Goal: Check status: Check status

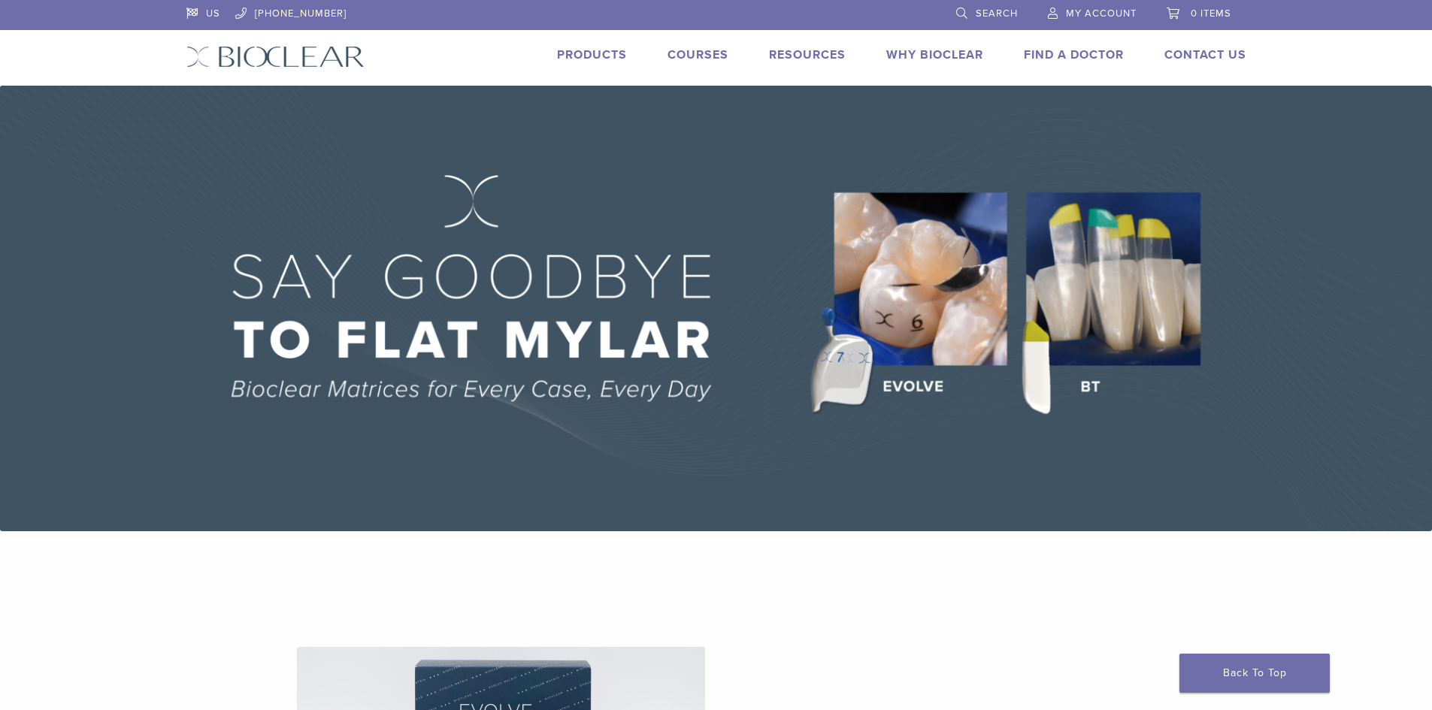
click at [1082, 11] on span "My Account" at bounding box center [1101, 14] width 71 height 12
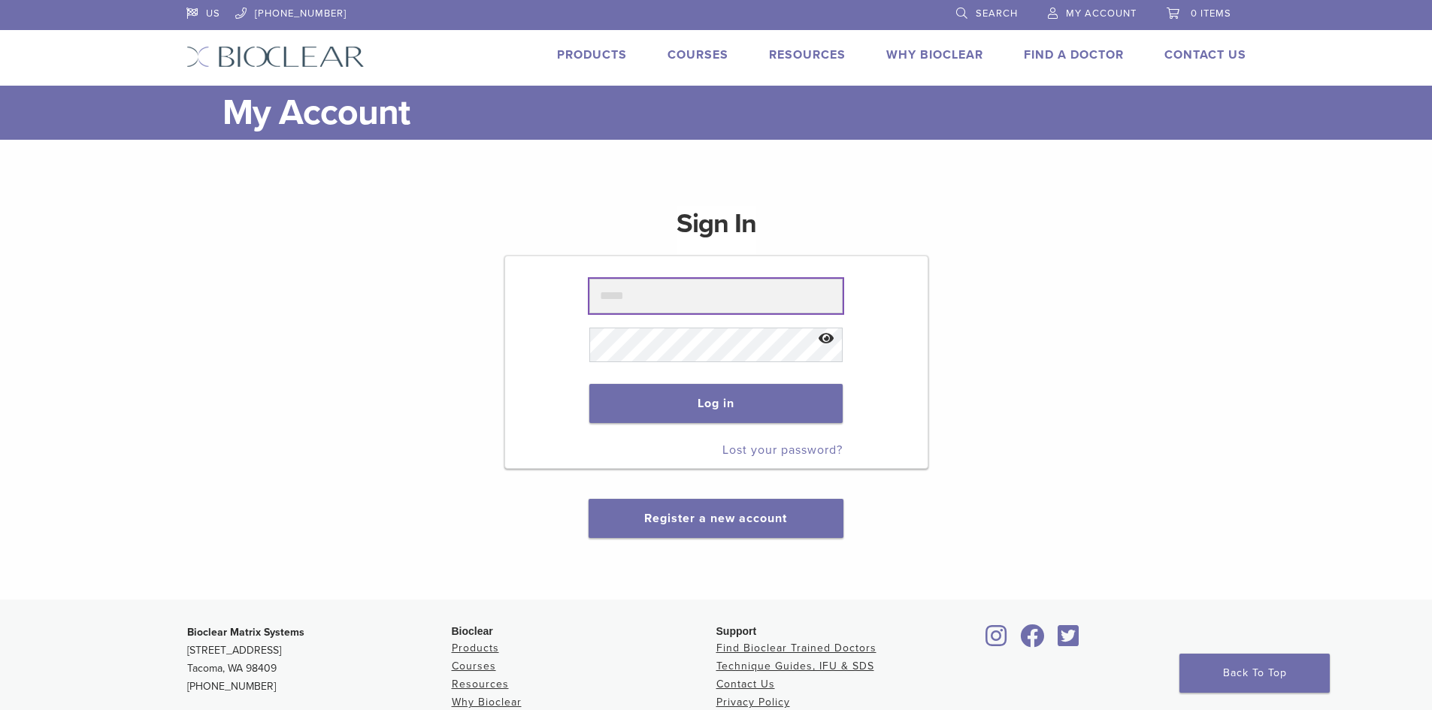
click at [702, 306] on input "text" at bounding box center [715, 296] width 253 height 35
type input "**********"
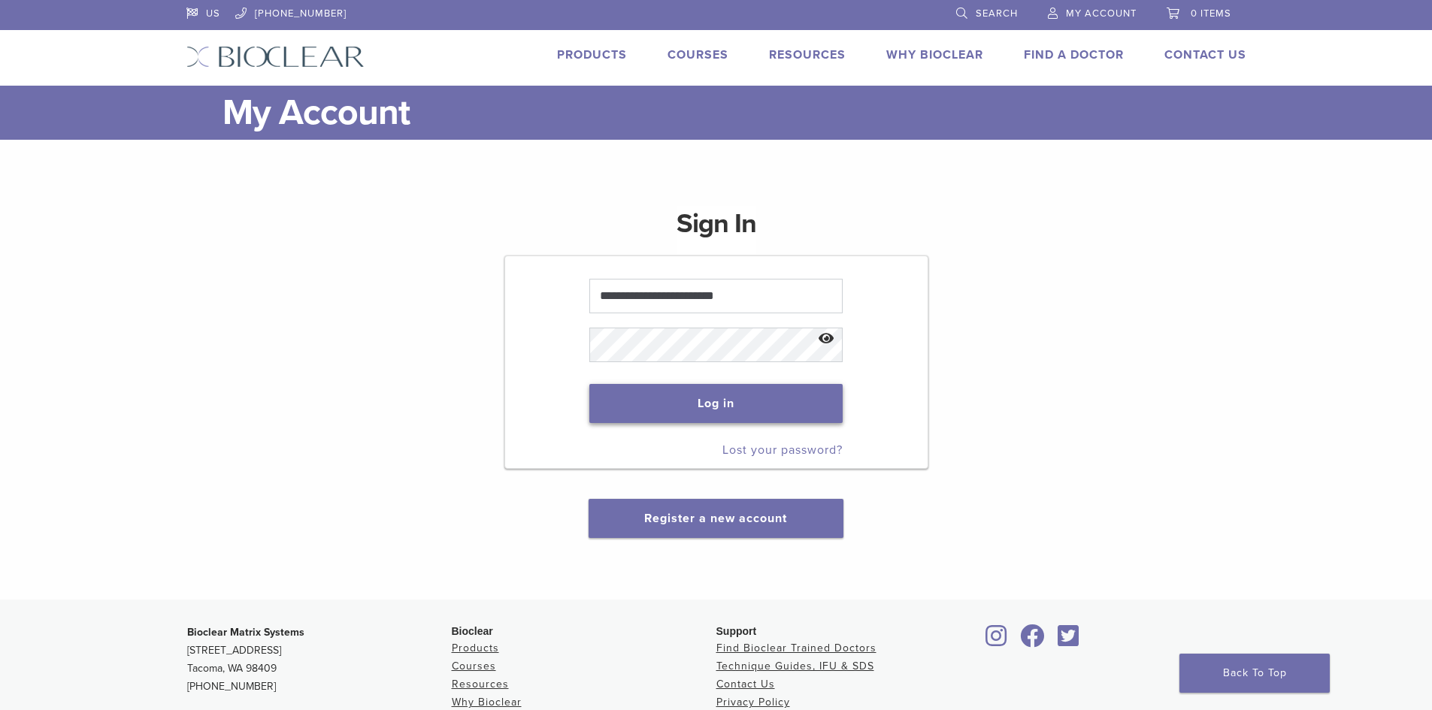
click at [697, 408] on button "Log in" at bounding box center [715, 403] width 253 height 39
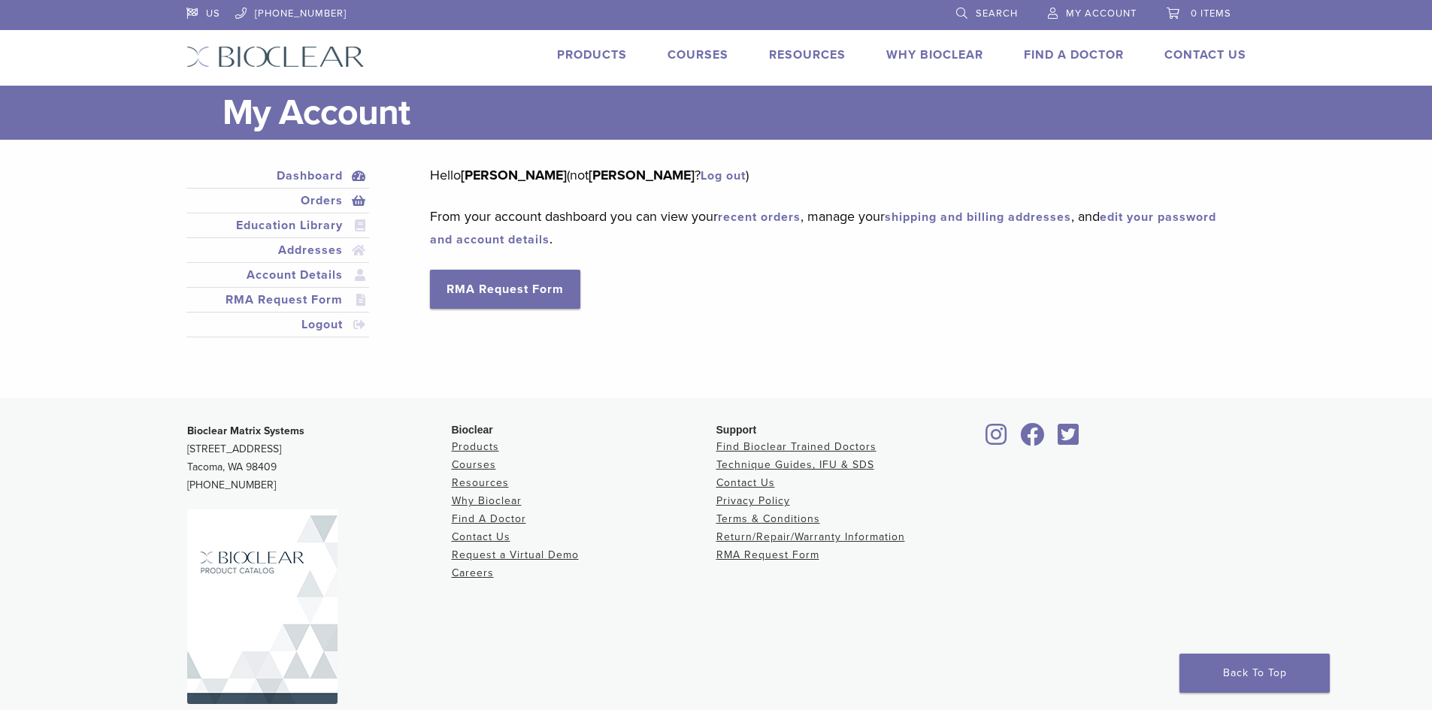
click at [313, 202] on link "Orders" at bounding box center [277, 201] width 177 height 18
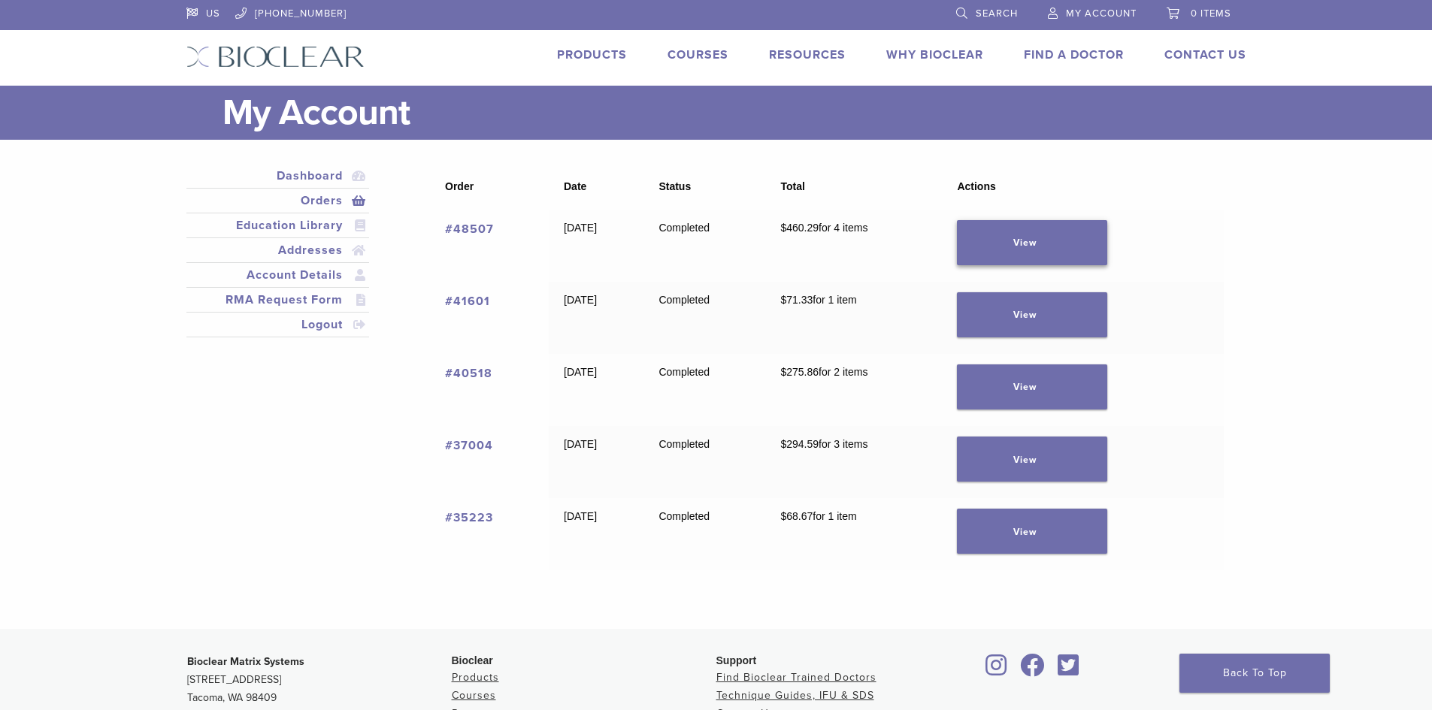
click at [1058, 231] on link "View" at bounding box center [1032, 242] width 150 height 45
